Goal: Information Seeking & Learning: Learn about a topic

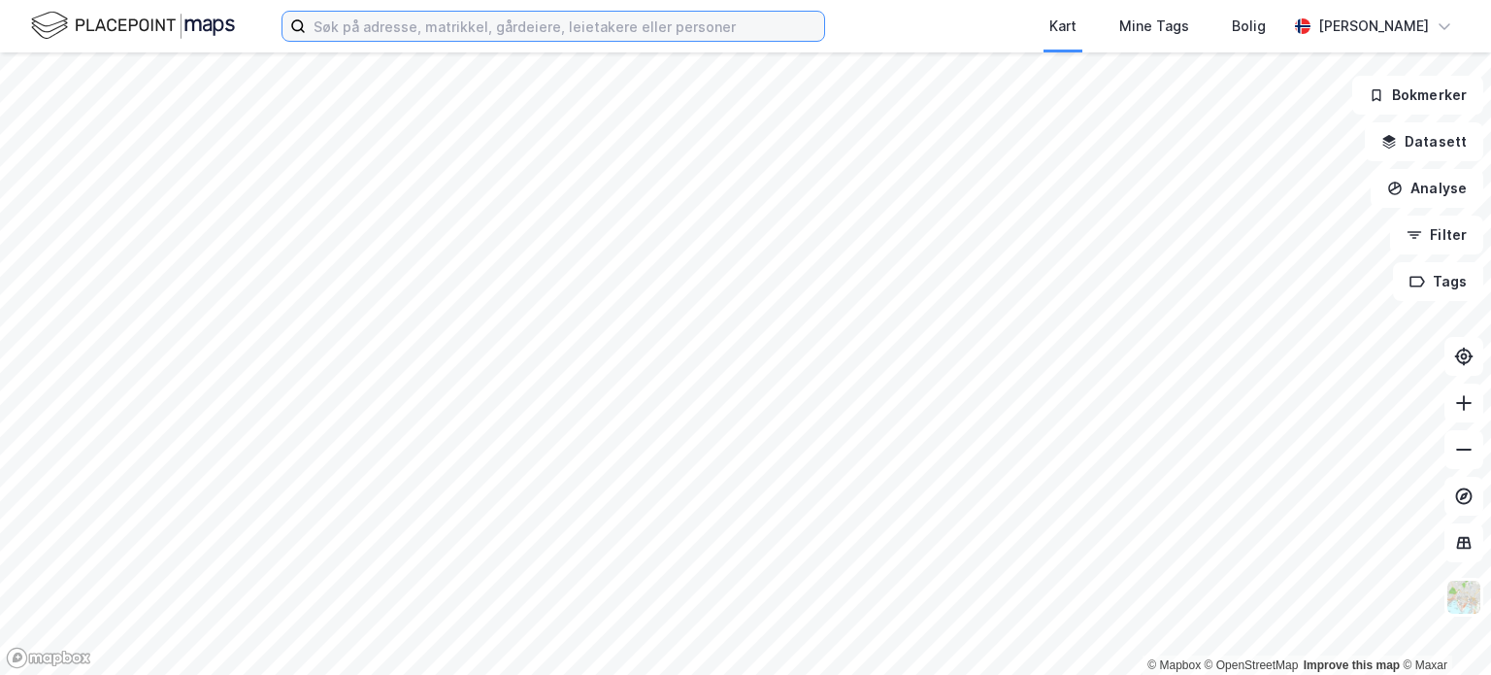
click at [564, 30] on input at bounding box center [565, 26] width 518 height 29
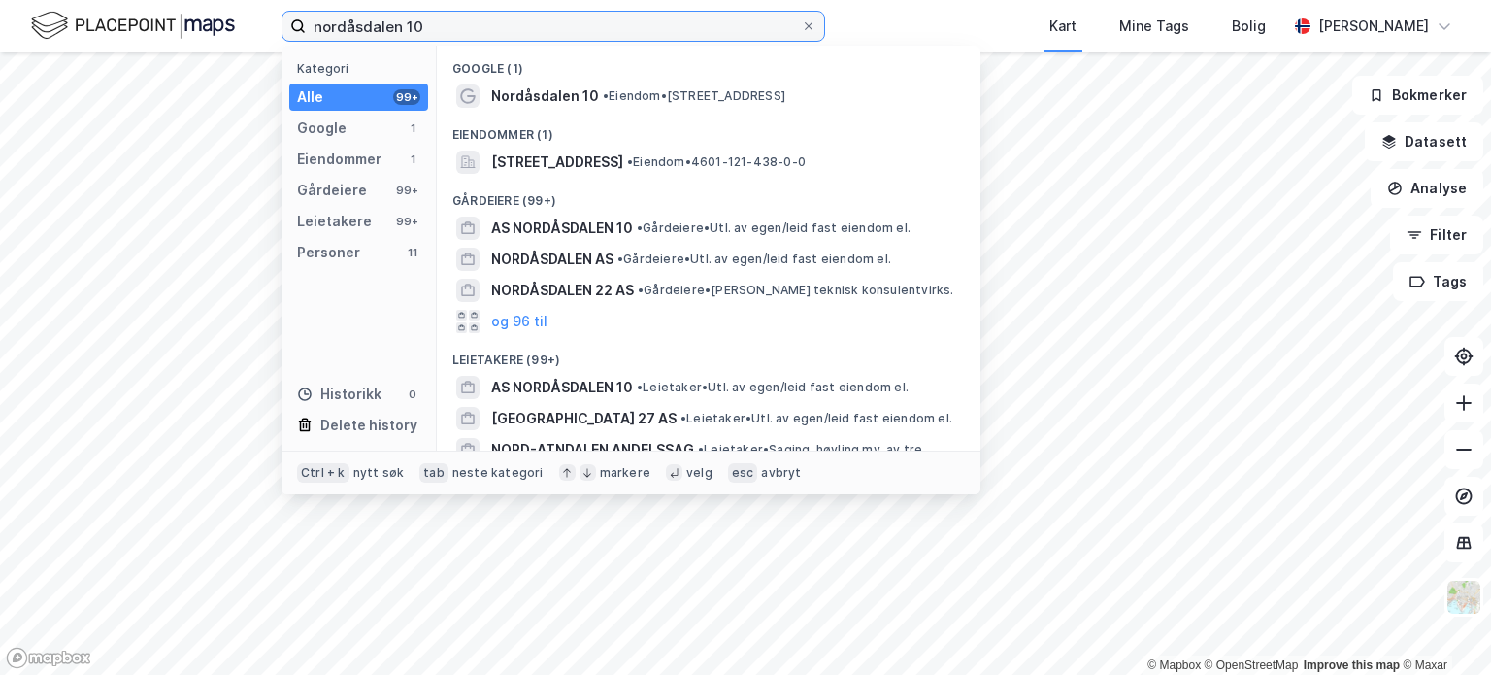
type input "nordåsdalen 10"
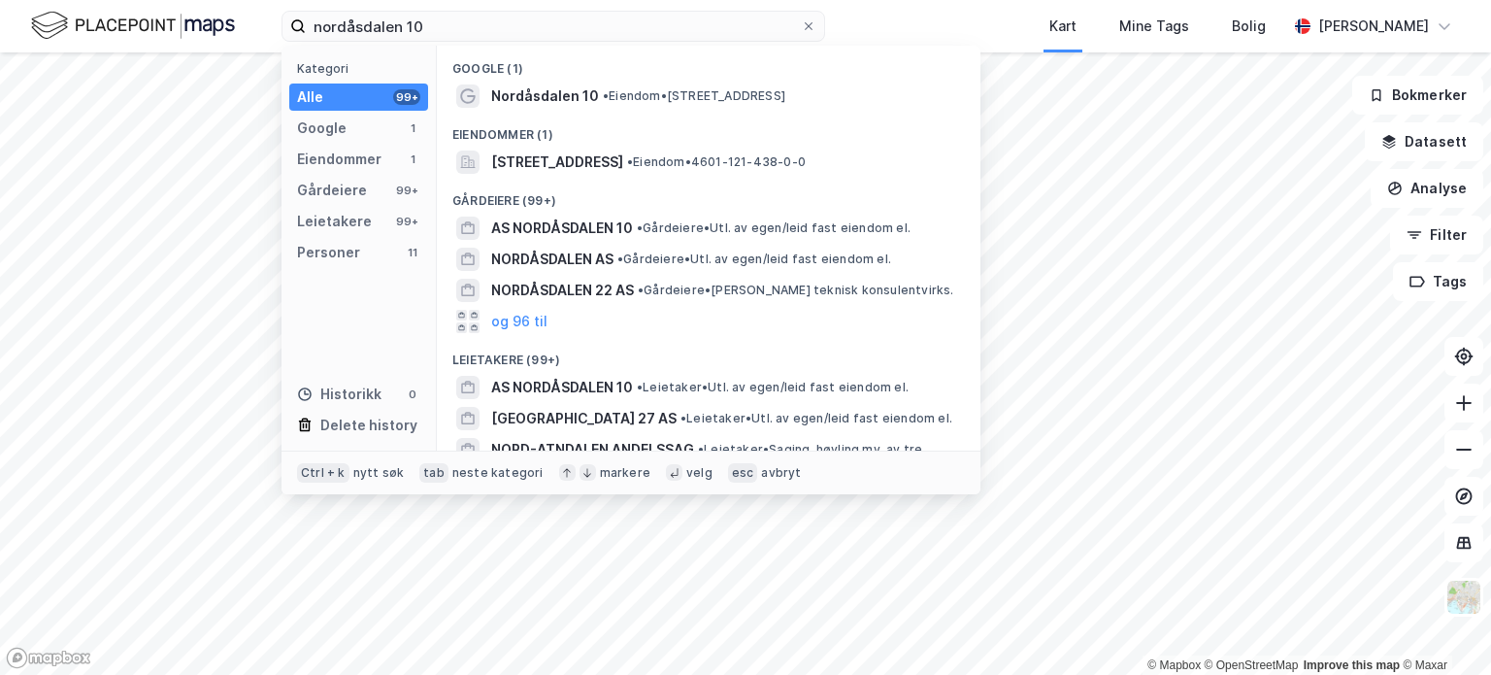
click at [604, 88] on span "•" at bounding box center [606, 95] width 6 height 15
